Goal: Task Accomplishment & Management: Manage account settings

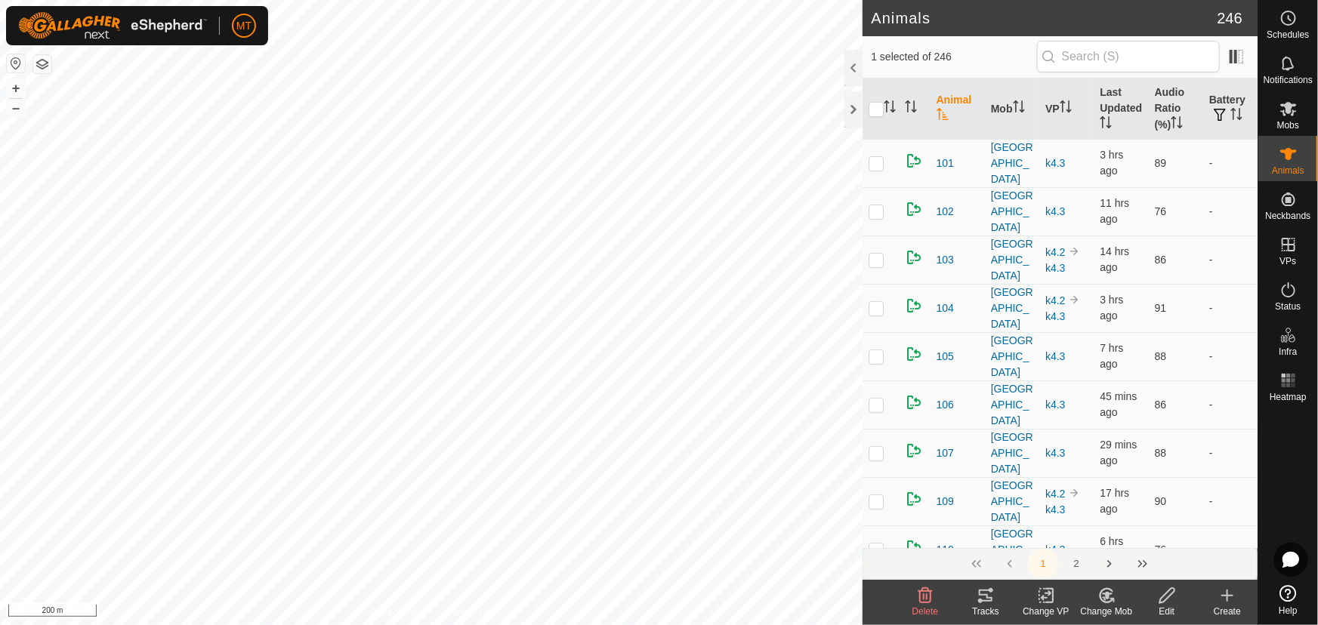
click at [1108, 599] on icon at bounding box center [1106, 596] width 19 height 18
click at [1120, 524] on link "Choose Mob..." at bounding box center [1151, 531] width 149 height 30
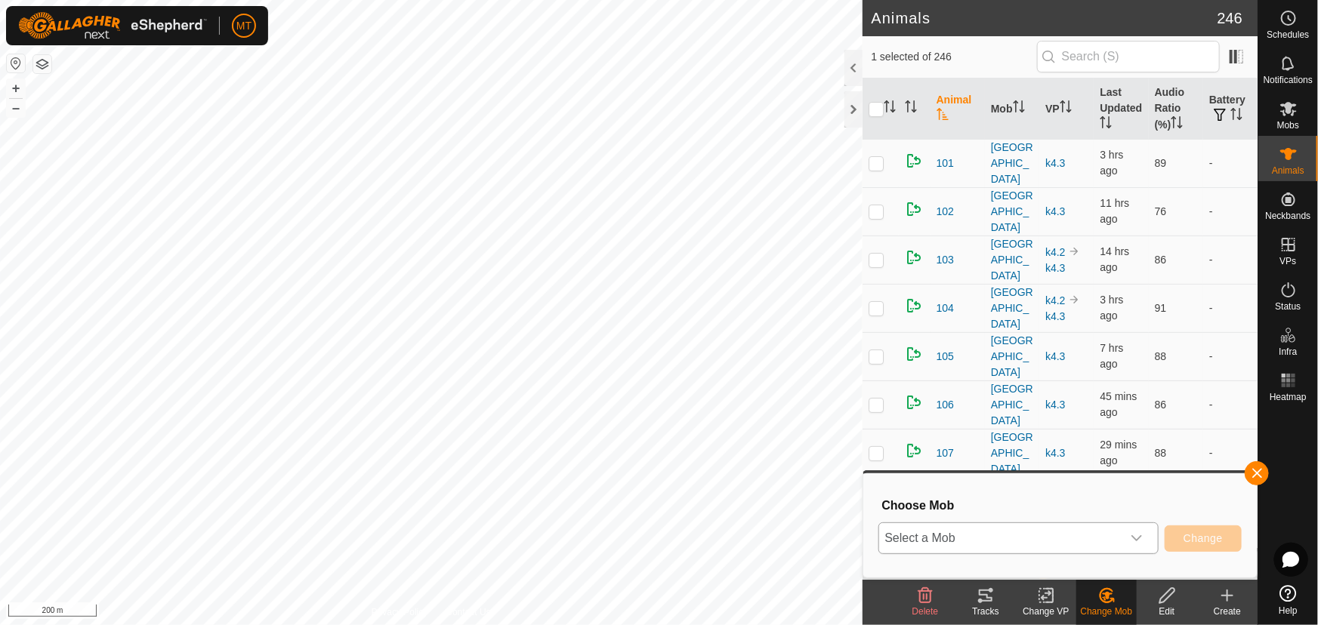
click at [929, 551] on span "Select a Mob" at bounding box center [1000, 538] width 242 height 30
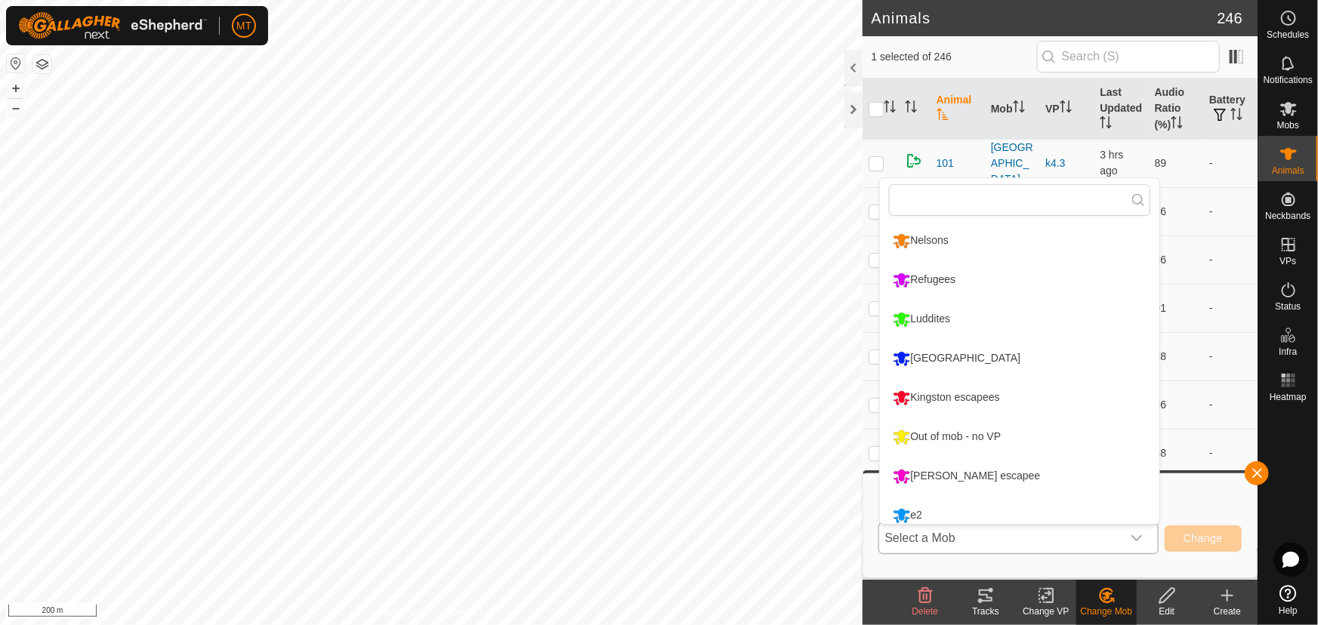
scroll to position [10, 0]
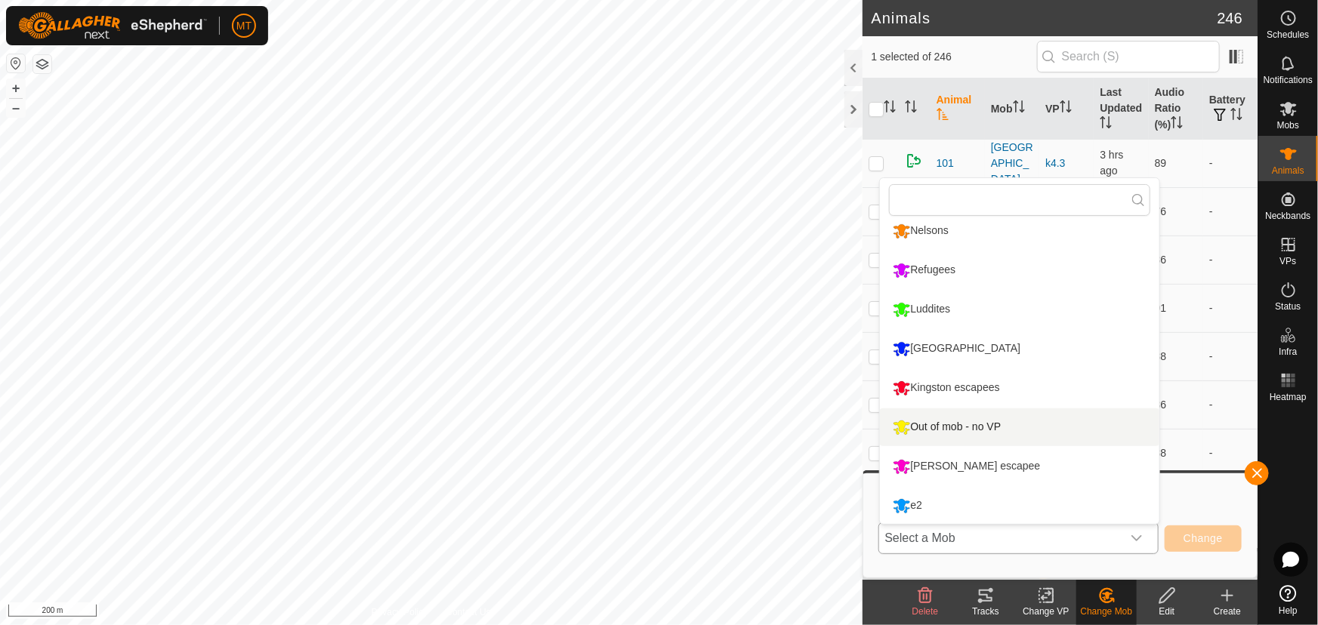
click at [932, 432] on li "Out of mob - no VP" at bounding box center [1019, 427] width 279 height 38
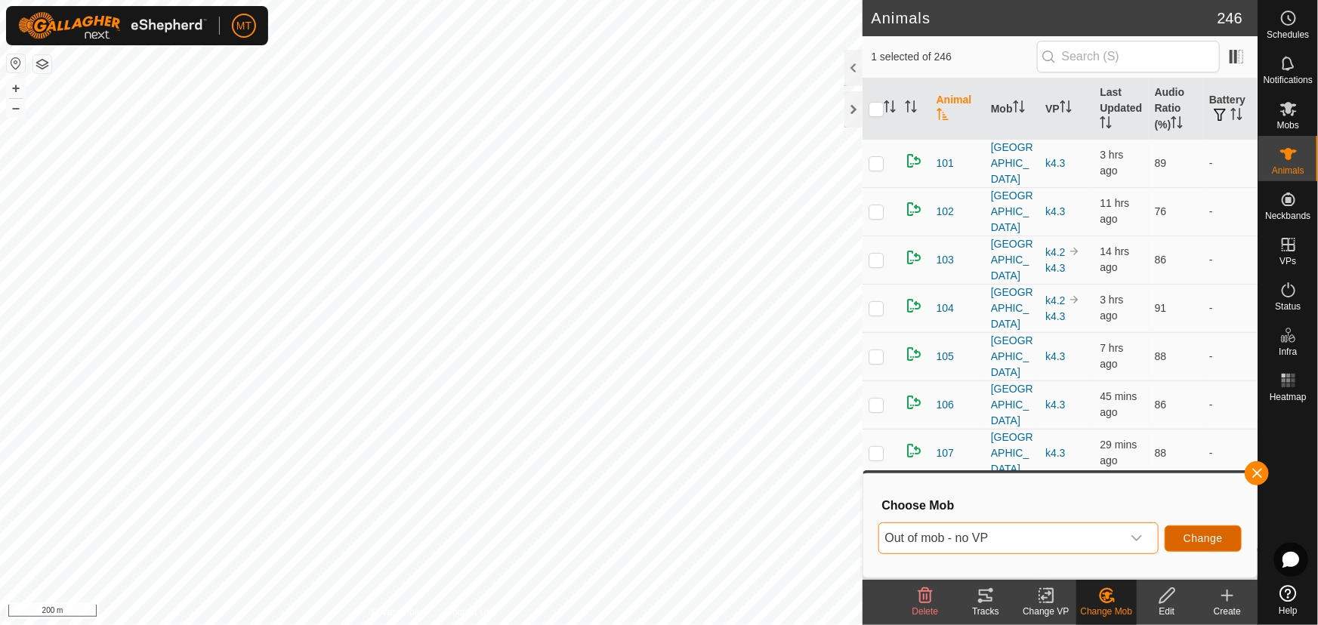
click at [1210, 537] on span "Change" at bounding box center [1202, 538] width 39 height 12
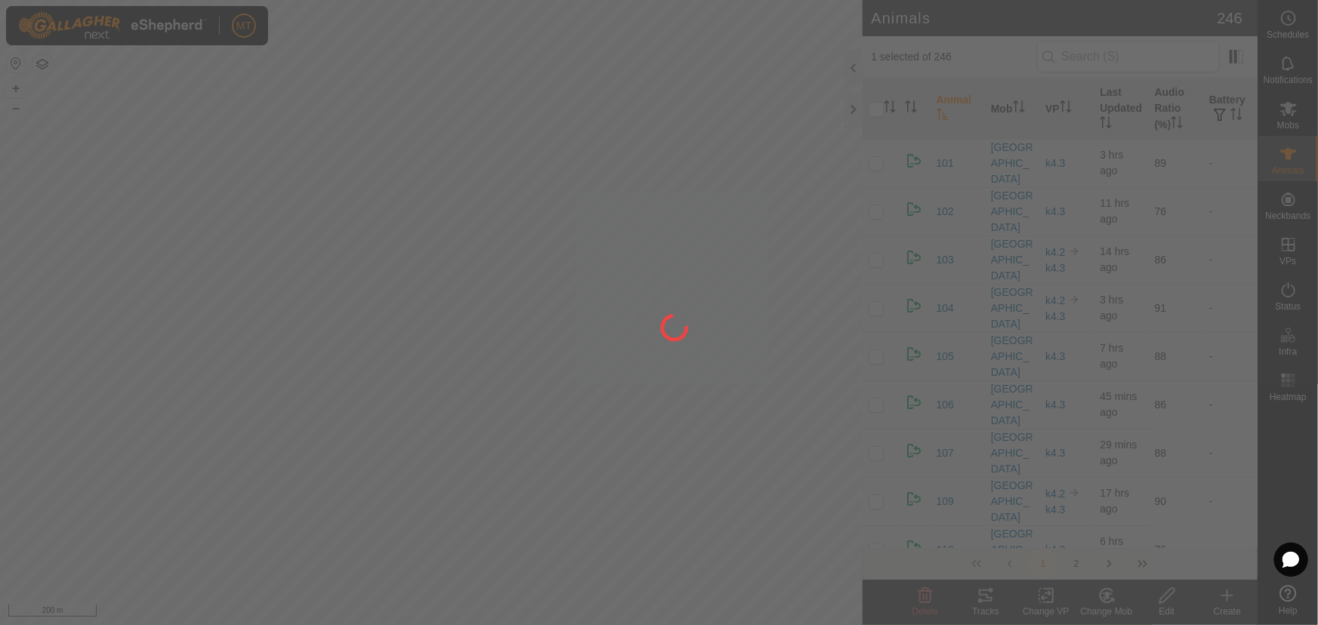
checkbox input "false"
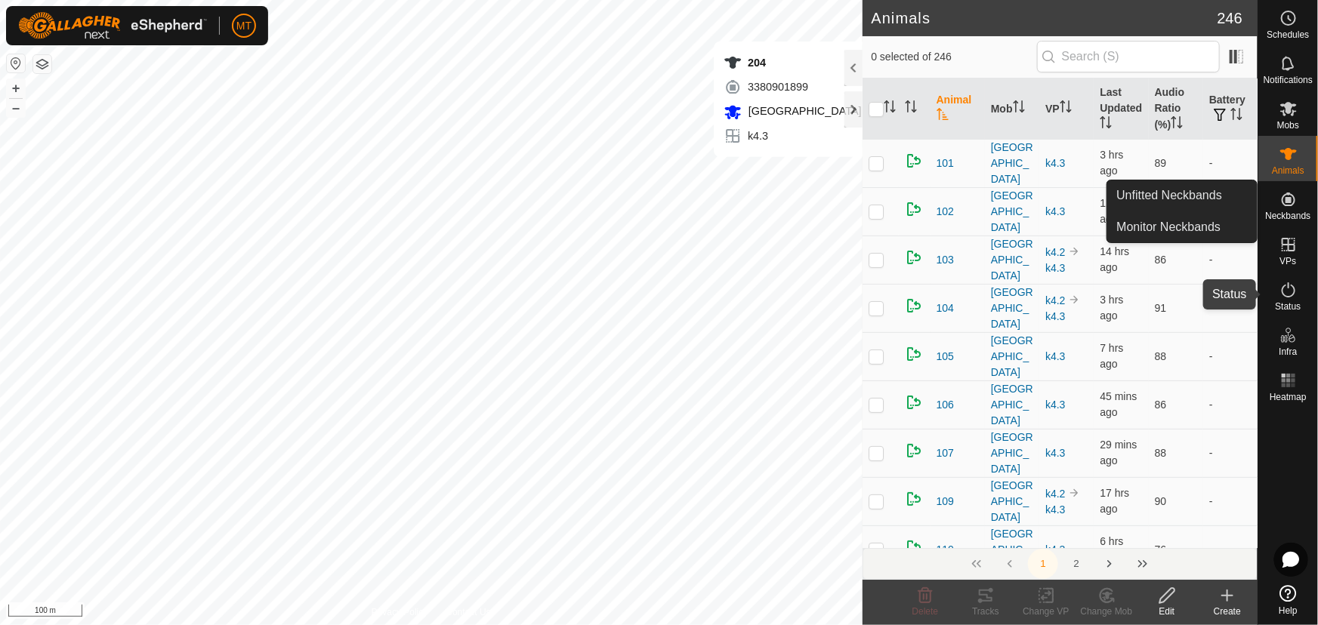
click at [1293, 297] on icon at bounding box center [1288, 290] width 18 height 18
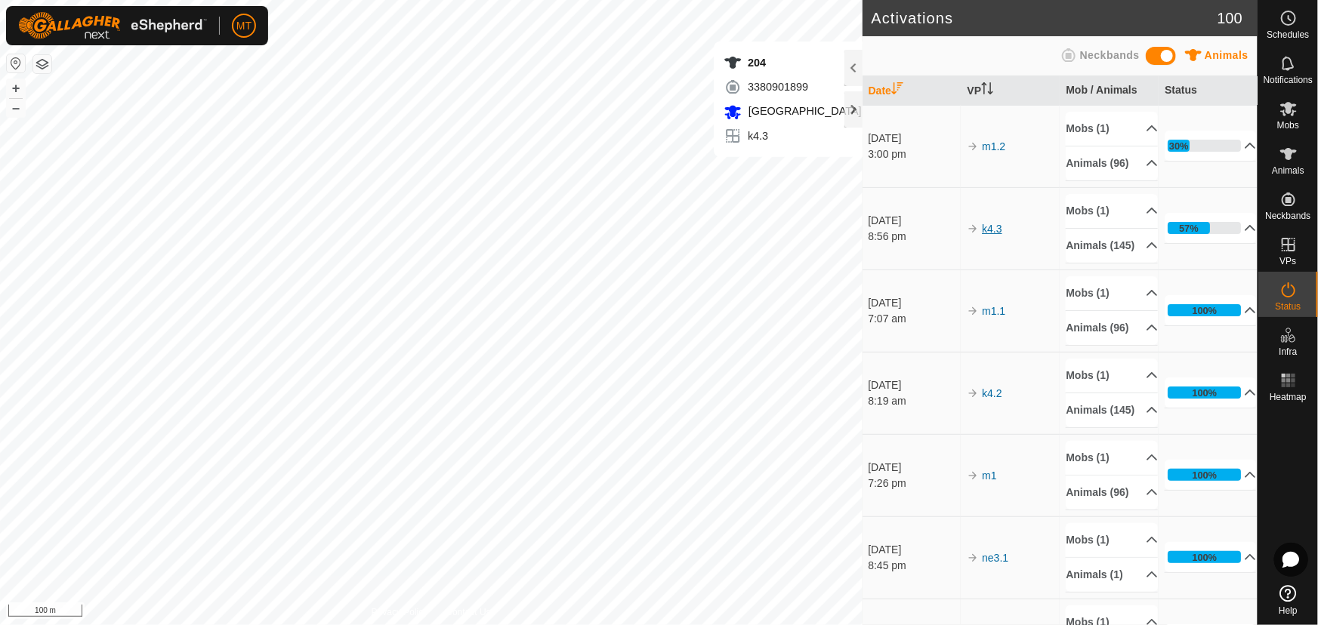
click at [987, 235] on link "k4.3" at bounding box center [992, 229] width 20 height 12
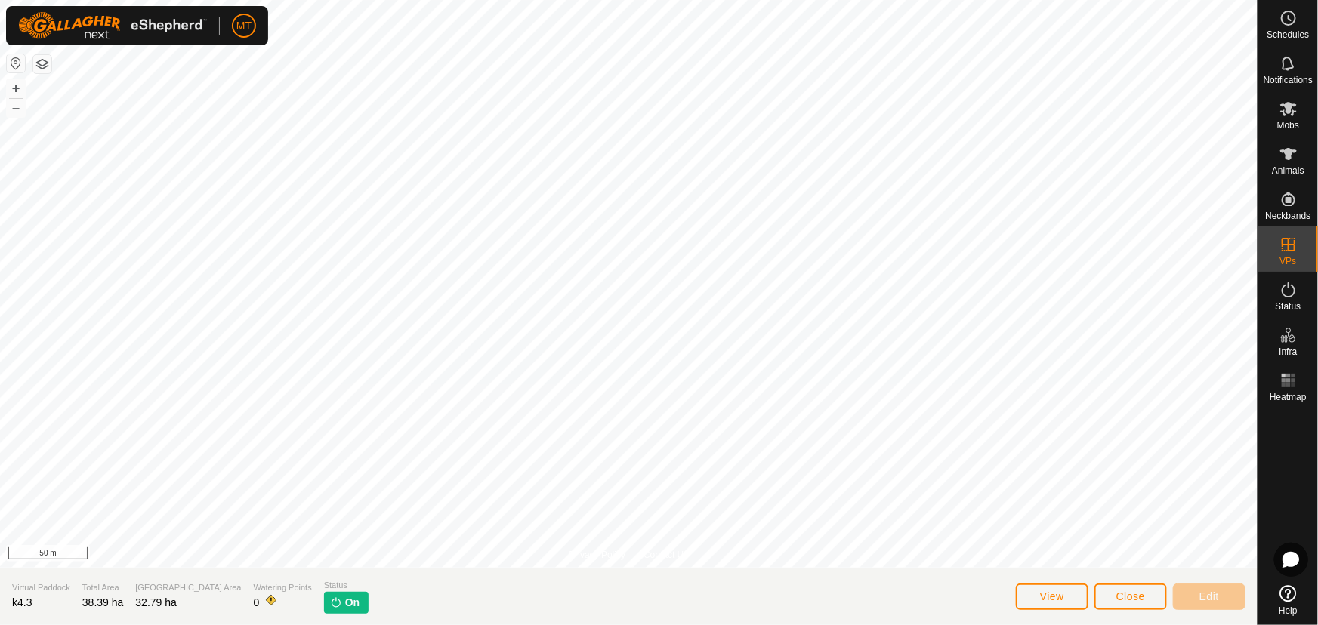
click at [925, 0] on html "MT Schedules Notifications Mobs Animals Neckbands VPs Status Infra Heatmap Help…" at bounding box center [659, 312] width 1318 height 625
